Goal: Information Seeking & Learning: Find specific page/section

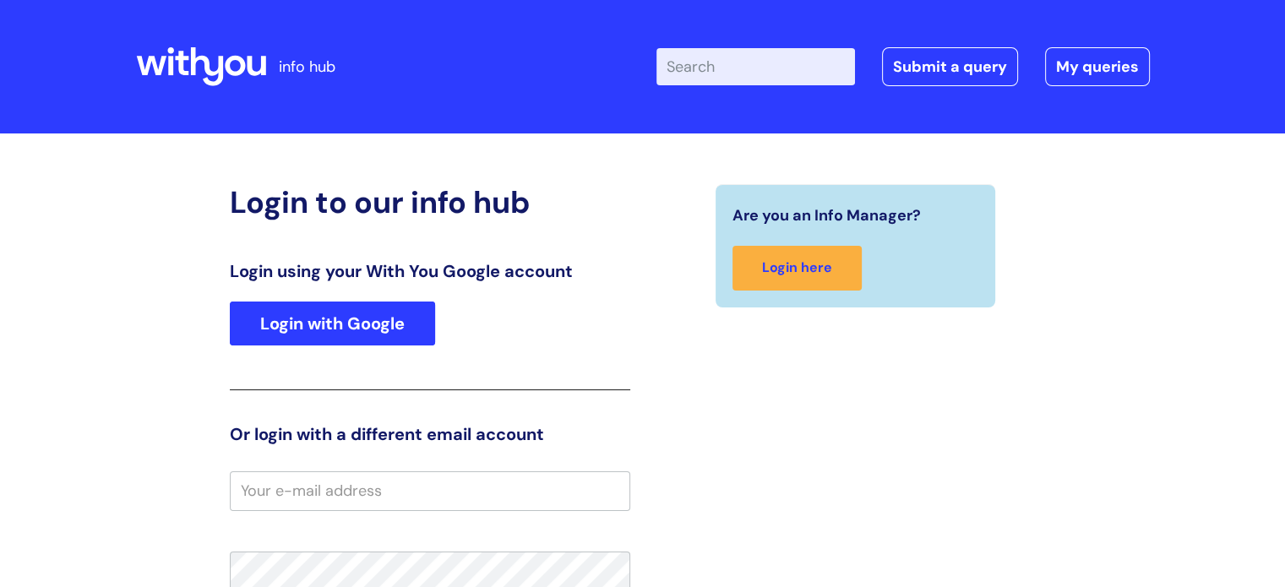
drag, startPoint x: 290, startPoint y: 352, endPoint x: 297, endPoint y: 343, distance: 11.4
click at [290, 352] on div "Login using your With You Google account Login with Google" at bounding box center [430, 325] width 401 height 129
click at [304, 337] on link "Login with Google" at bounding box center [332, 324] width 205 height 44
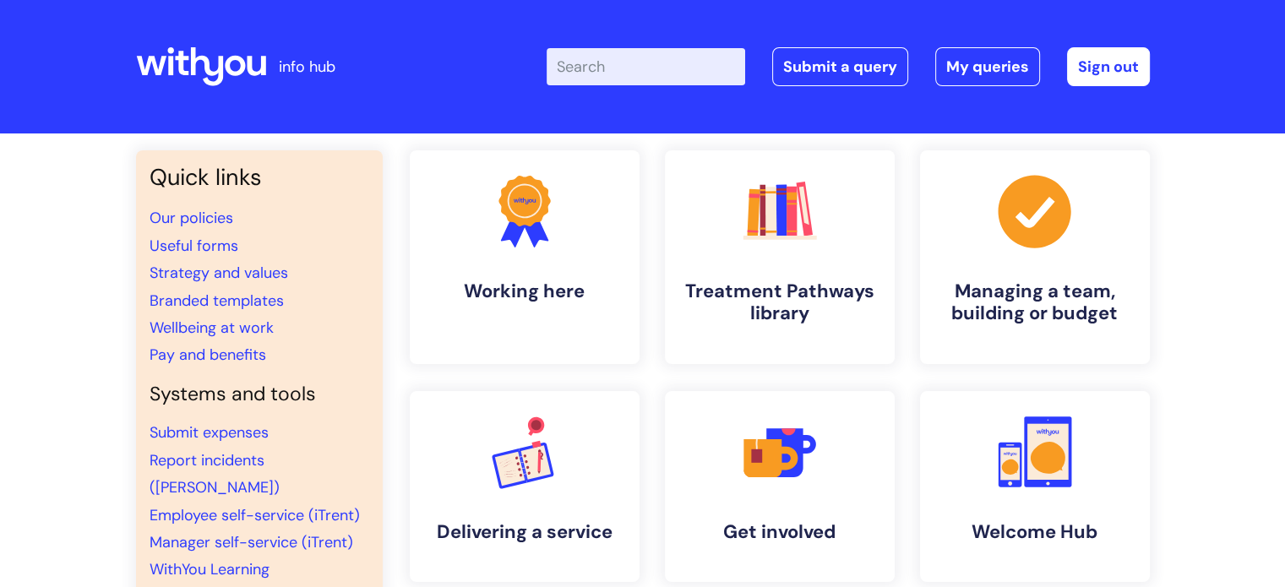
click at [620, 74] on input "Enter your search term here..." at bounding box center [646, 66] width 199 height 37
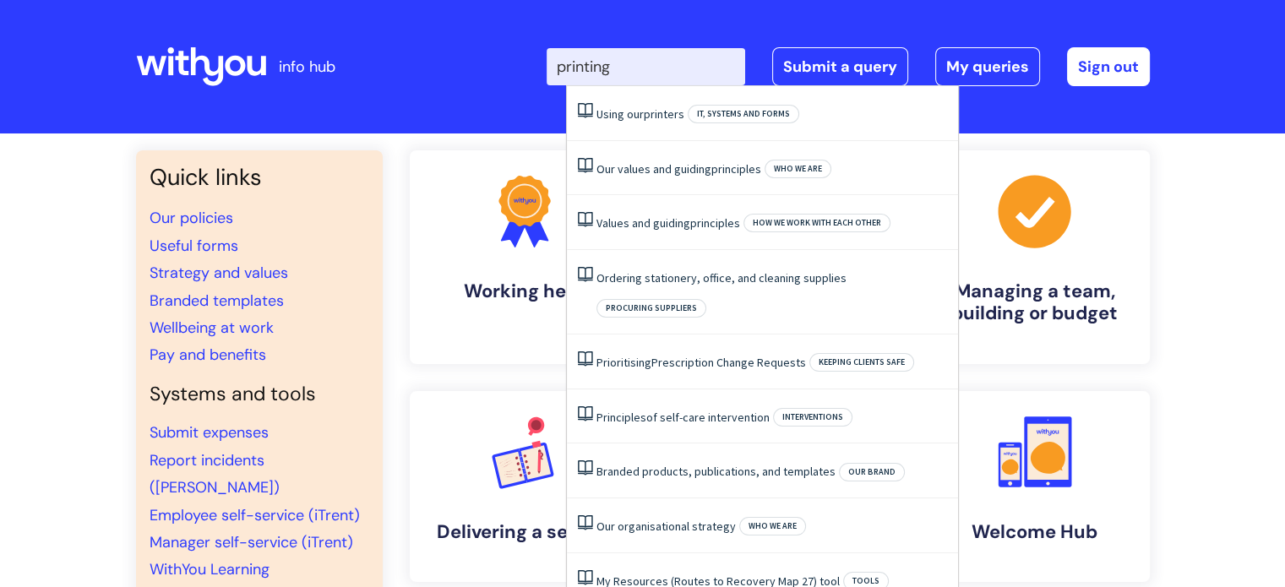
type input "printing"
click button "Search" at bounding box center [0, 0] width 0 height 0
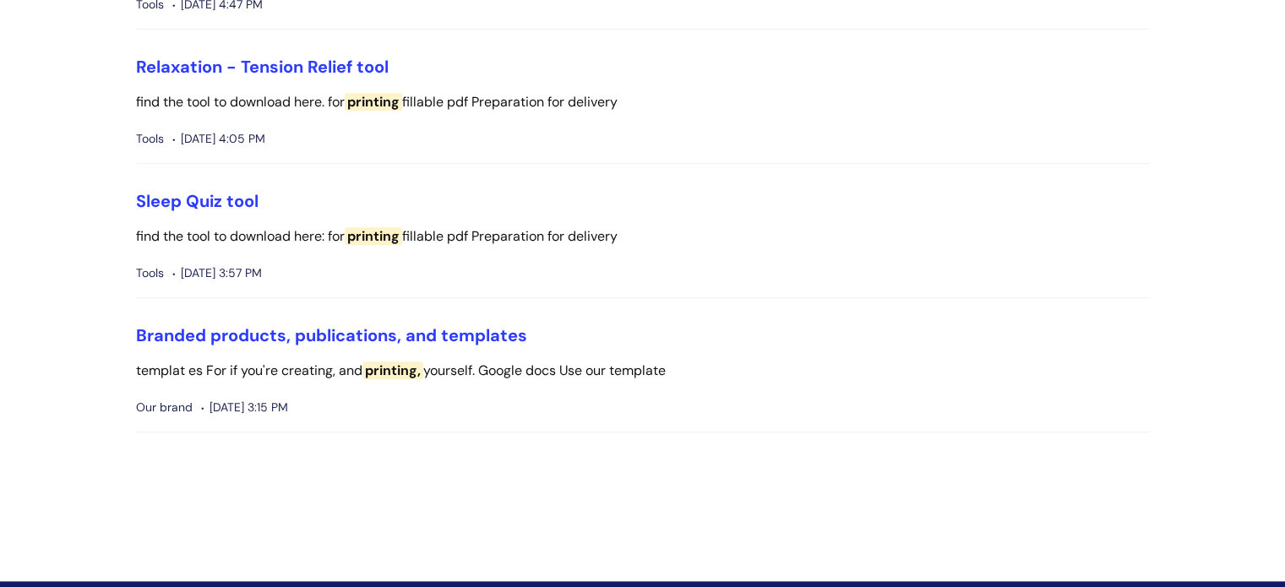
scroll to position [744, 0]
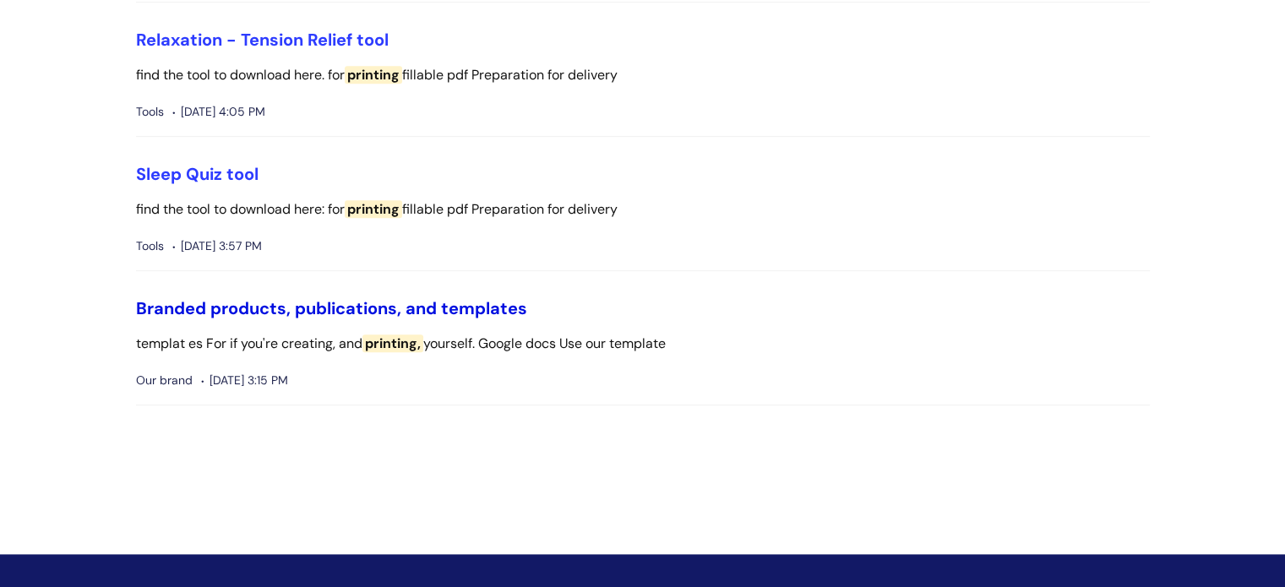
click at [443, 306] on link "Branded products, publications, and templates" at bounding box center [331, 308] width 391 height 22
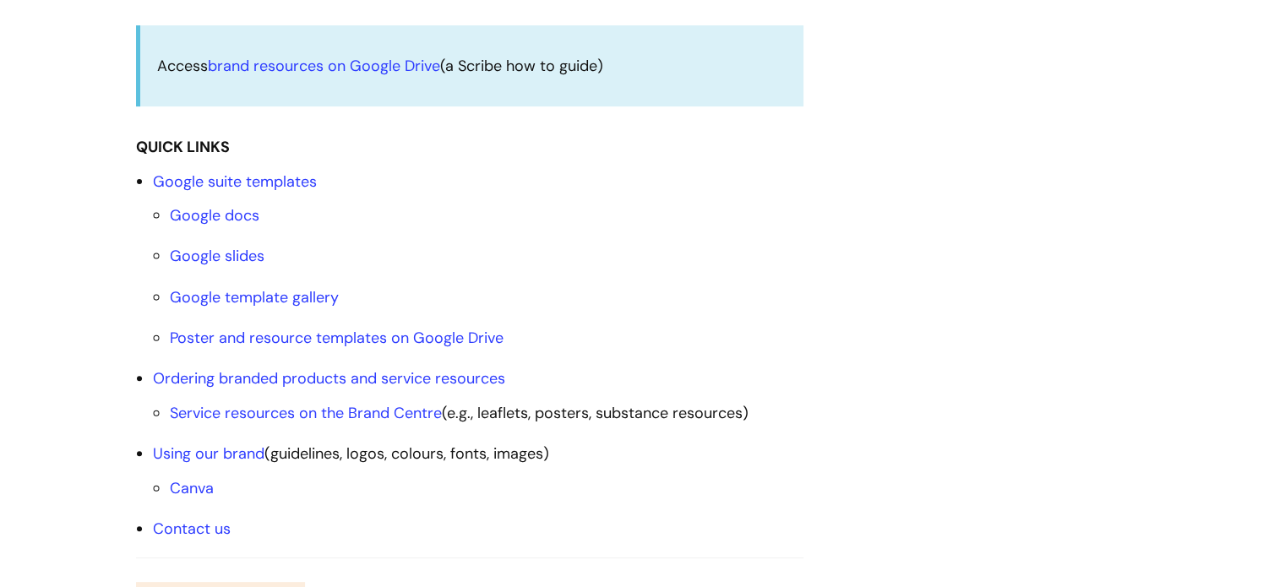
scroll to position [507, 0]
